Goal: Information Seeking & Learning: Find specific page/section

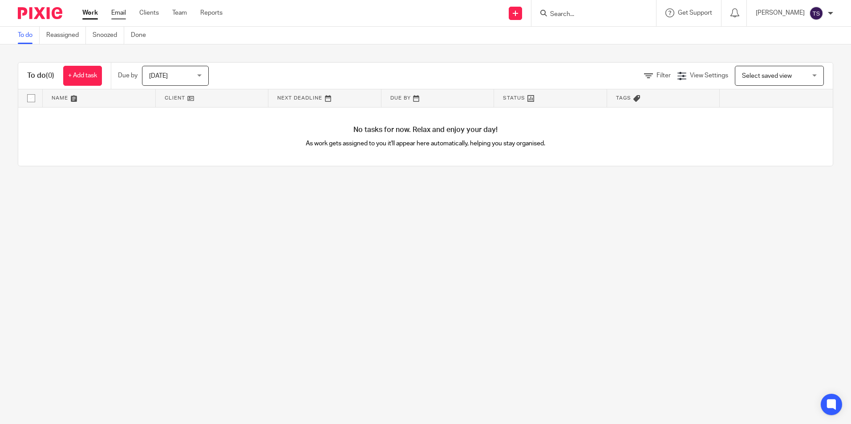
click at [119, 9] on link "Email" at bounding box center [118, 12] width 15 height 9
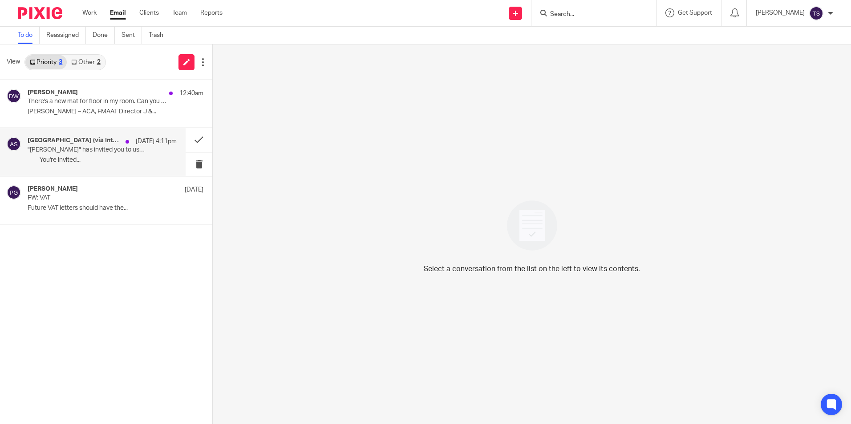
click at [119, 147] on p ""Philip Green" has invited you to use "QuickBooks"" at bounding box center [87, 150] width 119 height 8
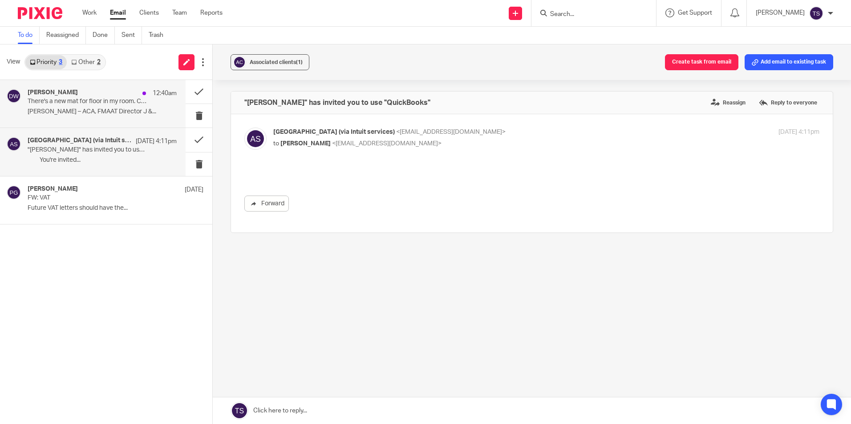
click at [104, 103] on p "There's a new mat for floor in my room. Can you put old one somewhere to take t…" at bounding box center [87, 102] width 119 height 8
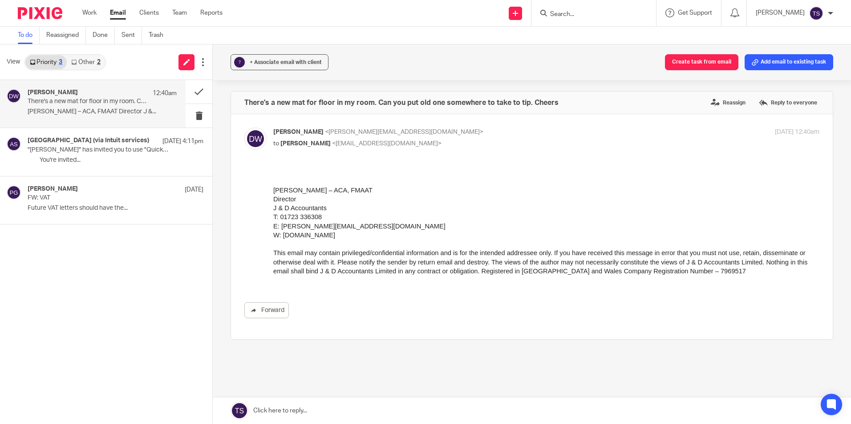
click at [92, 73] on div "View Priority 3 Other 2" at bounding box center [106, 62] width 212 height 36
click at [90, 67] on link "Other 2" at bounding box center [86, 62] width 38 height 14
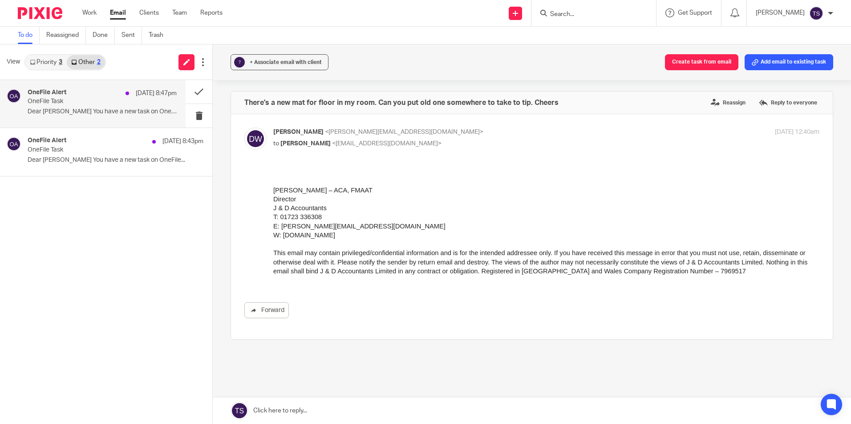
click at [80, 95] on div "OneFile Alert 25 Sep 8:47pm" at bounding box center [102, 93] width 149 height 9
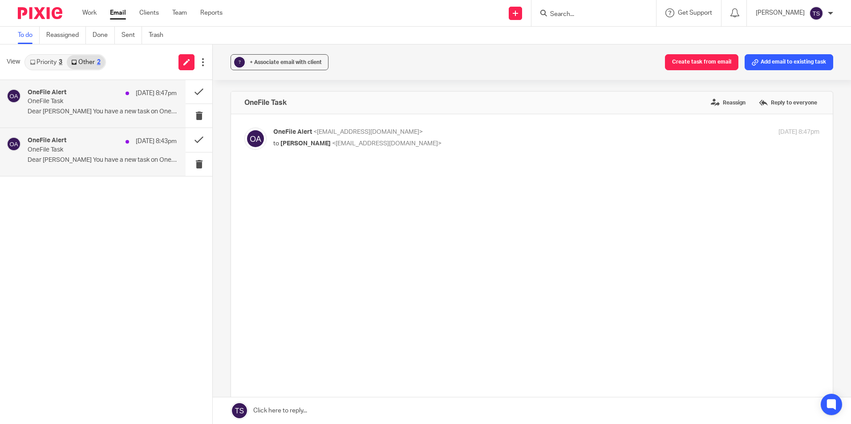
click at [70, 157] on p "Dear Tian Shi You have a new task on OneFile..." at bounding box center [102, 161] width 149 height 8
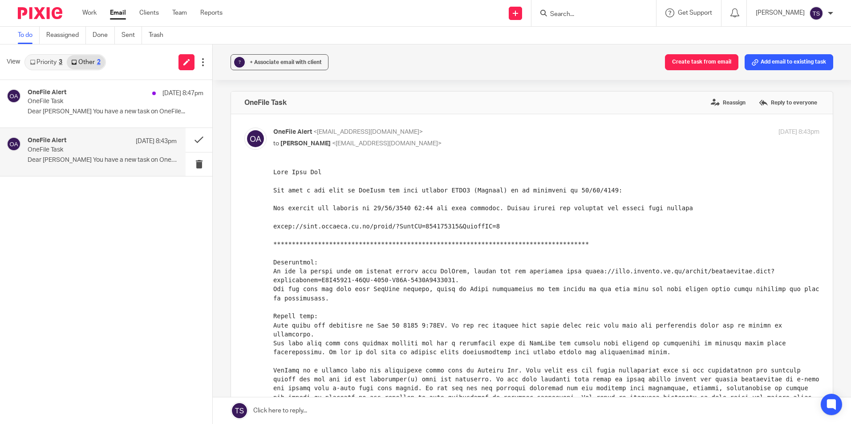
click at [49, 65] on link "Priority 3" at bounding box center [45, 62] width 41 height 14
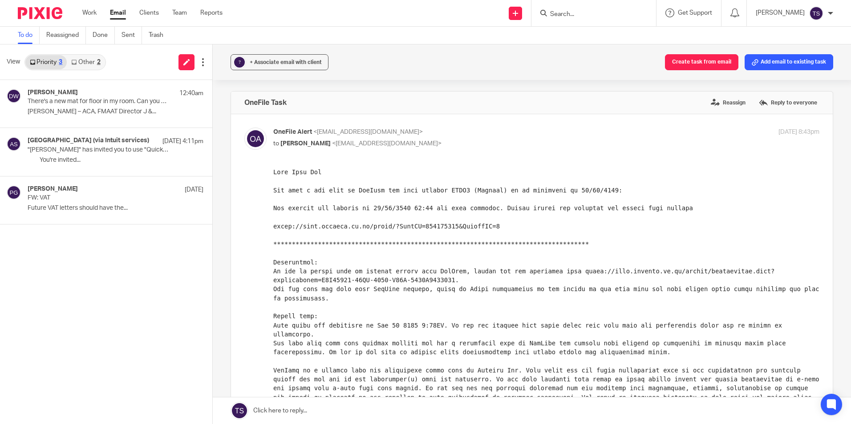
click at [90, 71] on div "View Priority 3 Other 2" at bounding box center [106, 62] width 212 height 36
click at [92, 66] on link "Other 2" at bounding box center [86, 62] width 38 height 14
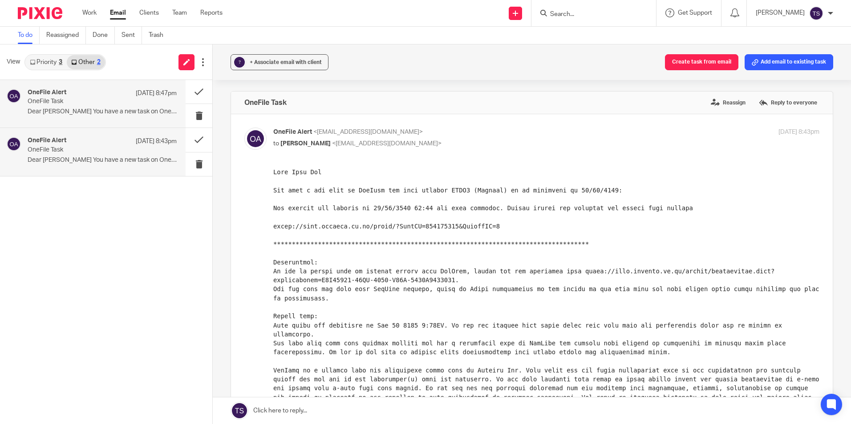
click at [94, 101] on p "OneFile Task" at bounding box center [87, 102] width 119 height 8
click at [198, 89] on button at bounding box center [199, 92] width 27 height 24
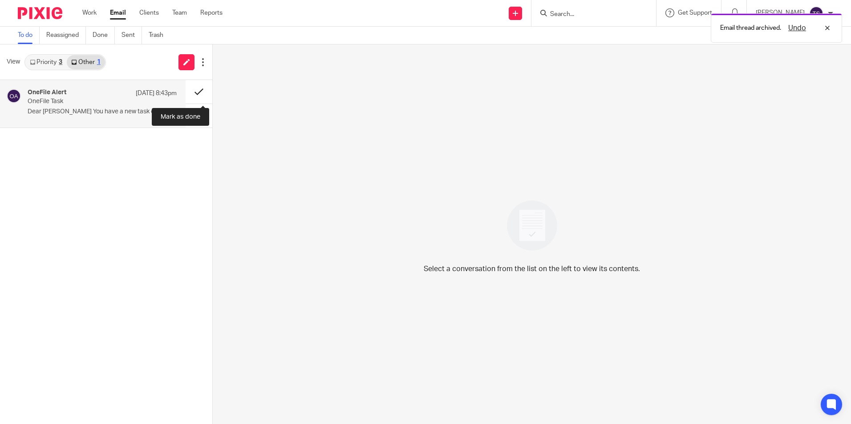
drag, startPoint x: 198, startPoint y: 89, endPoint x: 190, endPoint y: 90, distance: 7.1
click at [198, 89] on button at bounding box center [199, 92] width 27 height 24
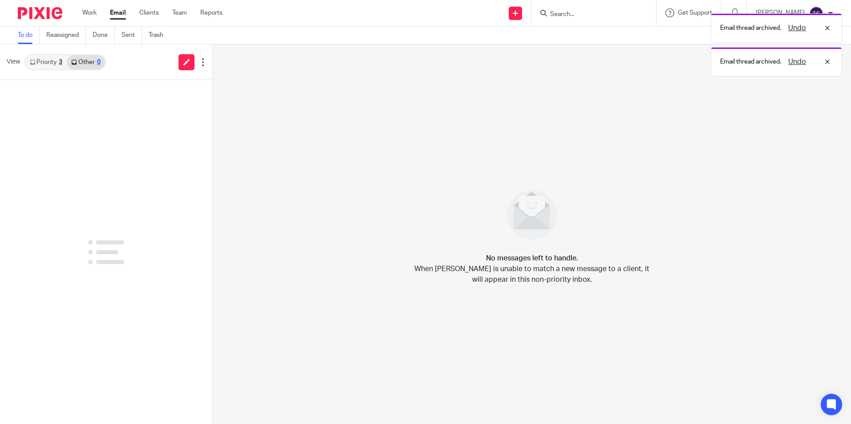
click at [43, 59] on link "Priority 3" at bounding box center [45, 62] width 41 height 14
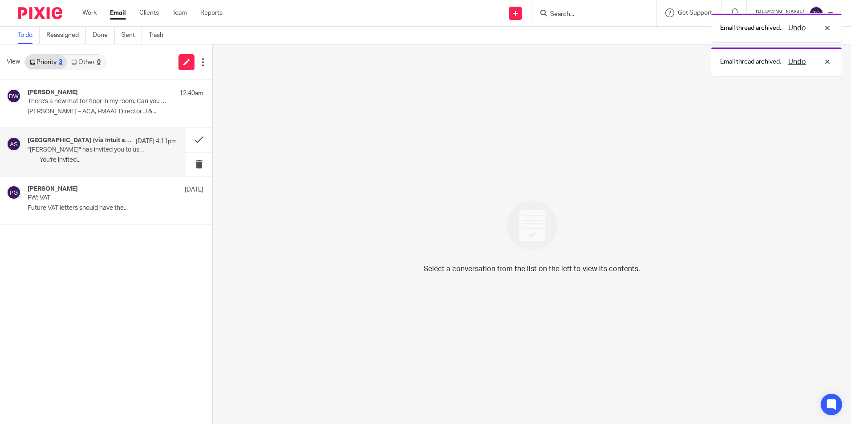
click at [84, 148] on p ""Philip Green" has invited you to use "QuickBooks"" at bounding box center [87, 150] width 119 height 8
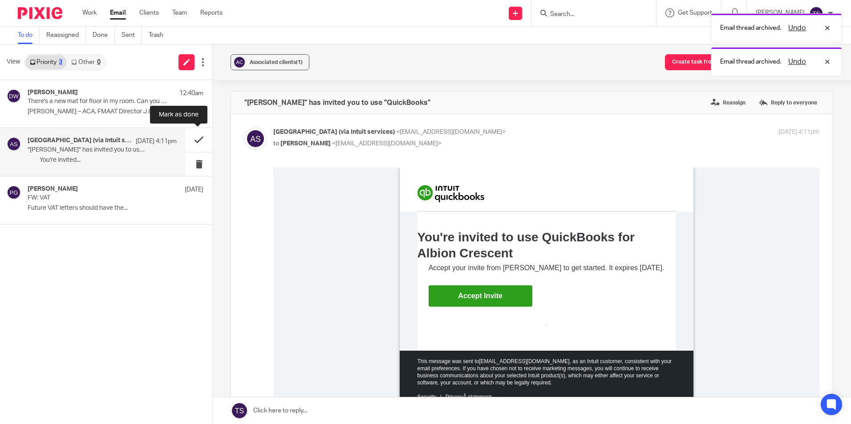
click at [194, 141] on button at bounding box center [199, 140] width 27 height 24
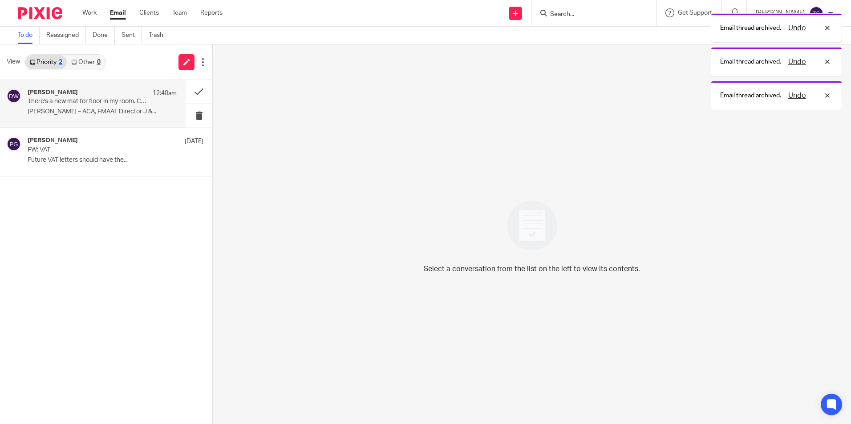
click at [99, 90] on div "Dominic Watkins 12:40am" at bounding box center [102, 93] width 149 height 9
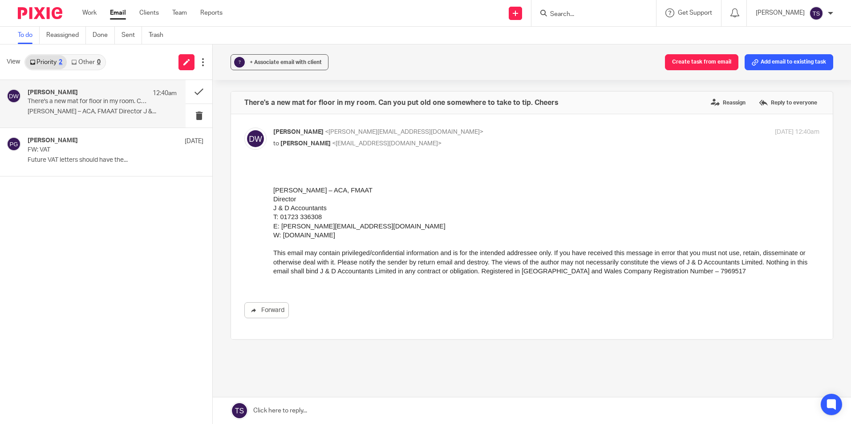
click at [376, 101] on h4 "There's a new mat for floor in my room. Can you put old one somewhere to take t…" at bounding box center [401, 102] width 314 height 9
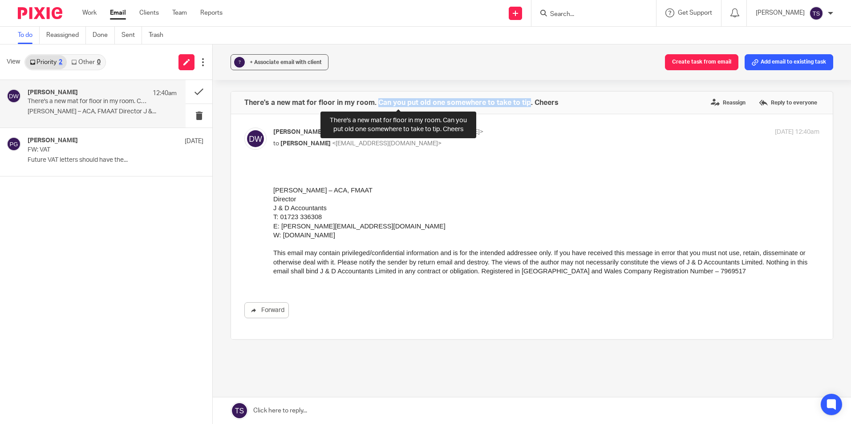
drag, startPoint x: 376, startPoint y: 101, endPoint x: 526, endPoint y: 106, distance: 150.5
click at [526, 106] on h4 "There's a new mat for floor in my room. Can you put old one somewhere to take t…" at bounding box center [401, 102] width 314 height 9
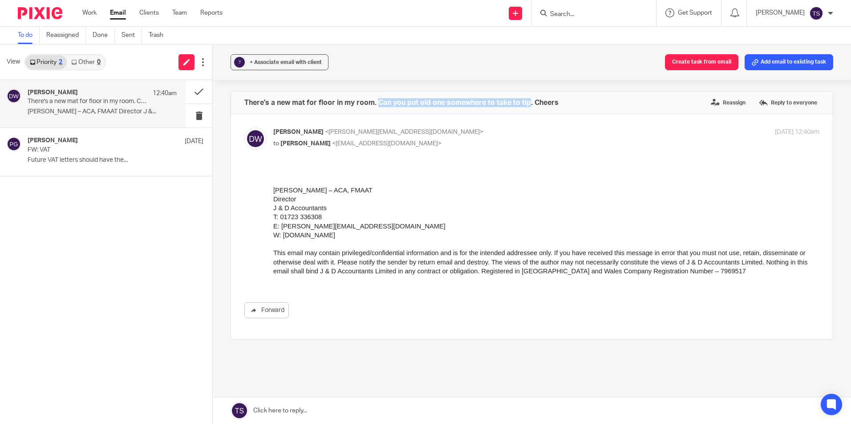
copy h4 "Can you put old one somewhere to take to tip"
click at [644, 180] on div at bounding box center [546, 181] width 546 height 9
click at [582, 112] on div "There's a new mat for floor in my room. Can you put old one somewhere to take t…" at bounding box center [532, 103] width 602 height 22
click at [196, 92] on button at bounding box center [199, 92] width 27 height 24
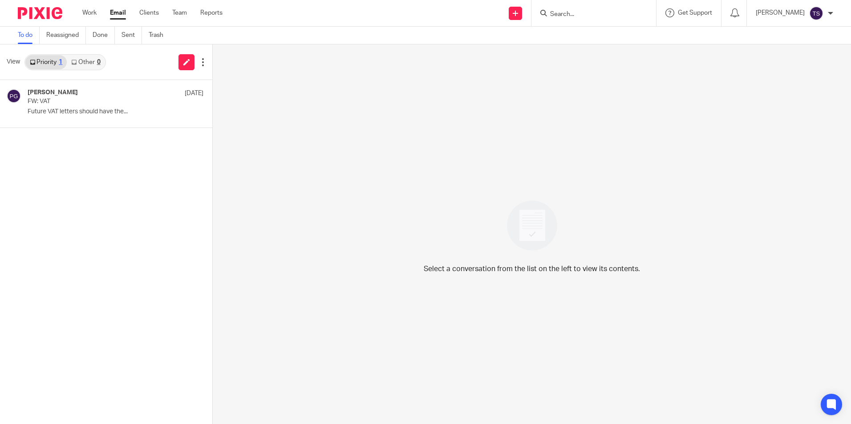
click at [612, 14] on input "Search" at bounding box center [589, 15] width 80 height 8
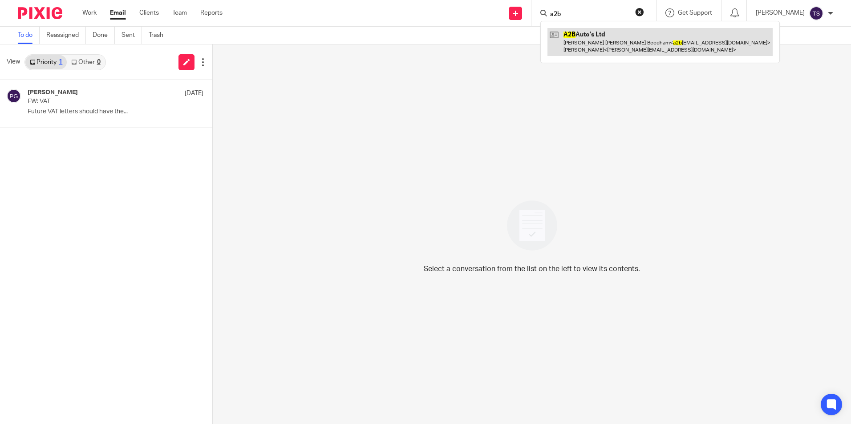
type input "a2b"
click at [613, 42] on link at bounding box center [659, 42] width 225 height 28
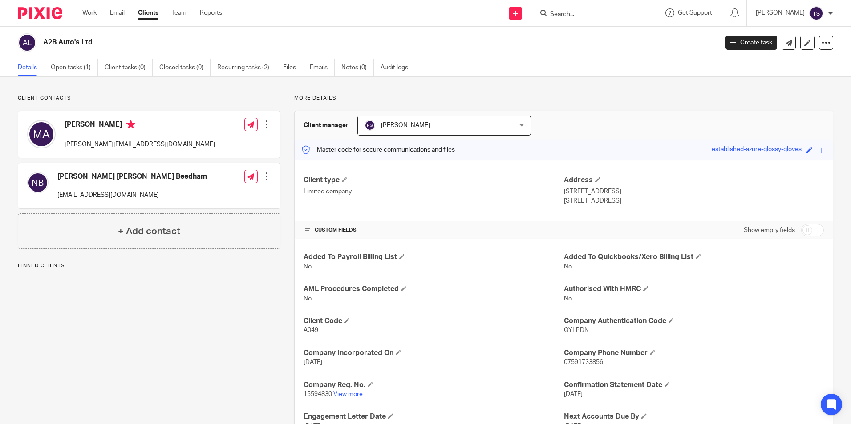
click at [345, 398] on p "15594830 View more" at bounding box center [433, 394] width 260 height 9
click at [345, 393] on link "View more" at bounding box center [347, 395] width 29 height 6
